Goal: Transaction & Acquisition: Book appointment/travel/reservation

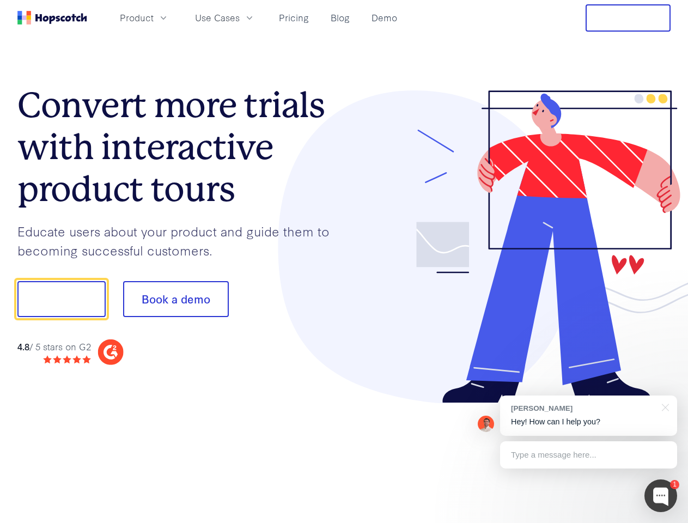
click at [344, 262] on div at bounding box center [507, 246] width 327 height 313
click at [154, 17] on span "Product" at bounding box center [137, 18] width 34 height 14
click at [240, 17] on span "Use Cases" at bounding box center [217, 18] width 45 height 14
click at [628, 18] on button "Free Trial" at bounding box center [628, 17] width 85 height 27
click at [61, 299] on button "Show me!" at bounding box center [61, 299] width 88 height 36
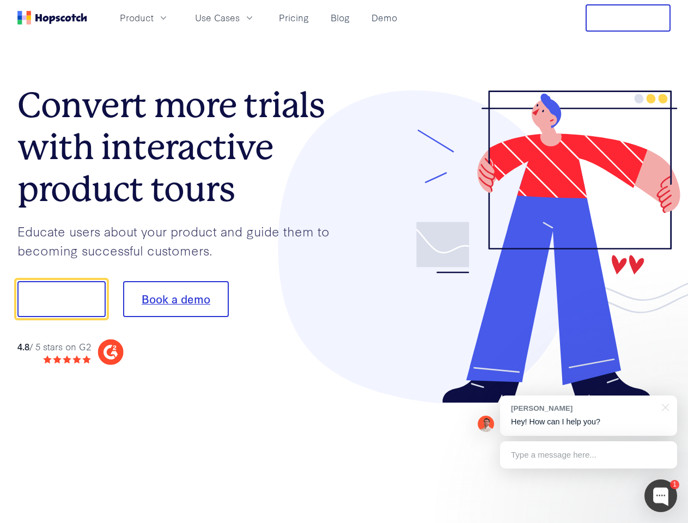
click at [175, 299] on button "Book a demo" at bounding box center [176, 299] width 106 height 36
click at [661, 496] on div at bounding box center [661, 496] width 33 height 33
click at [589, 416] on div at bounding box center [575, 298] width 204 height 364
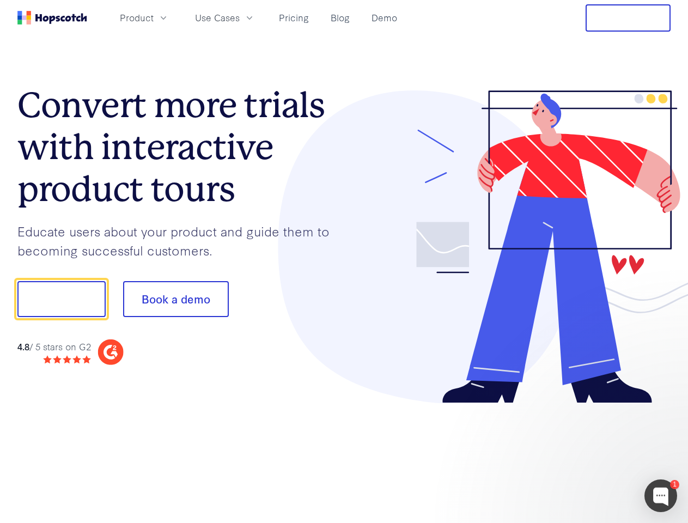
click at [664, 407] on div at bounding box center [575, 370] width 204 height 217
click at [589, 455] on div at bounding box center [575, 370] width 204 height 217
